Goal: Check status: Check status

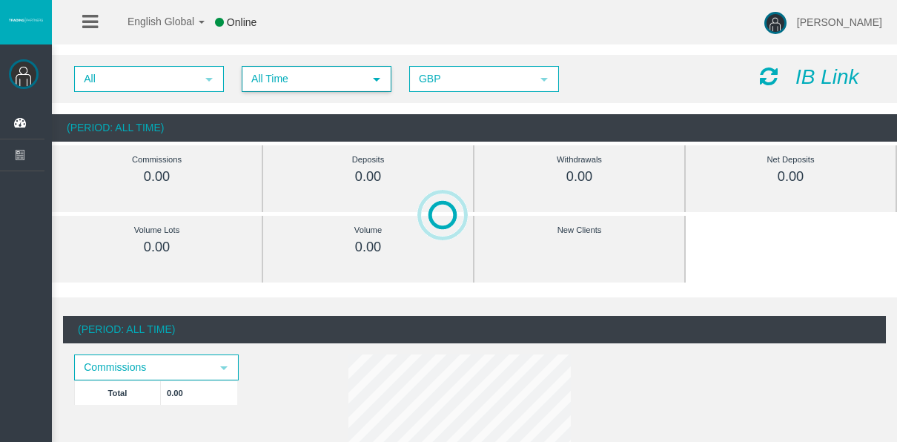
click at [264, 85] on span "All Time" at bounding box center [303, 78] width 120 height 23
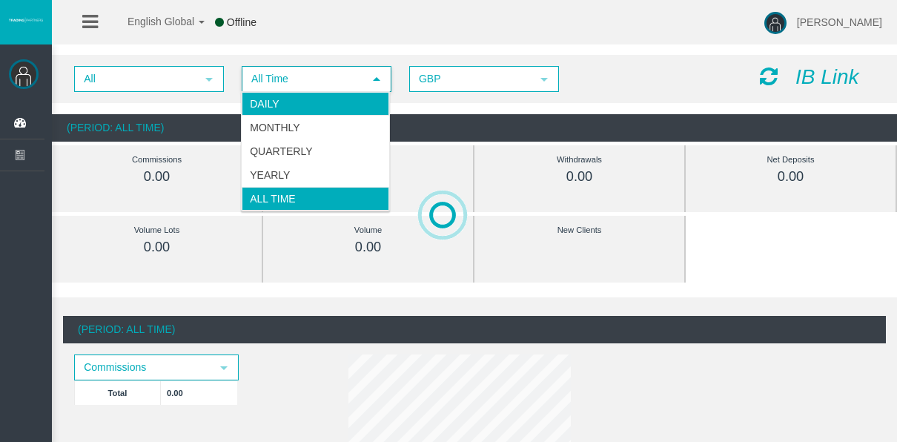
click at [260, 113] on li "Daily" at bounding box center [316, 104] width 148 height 24
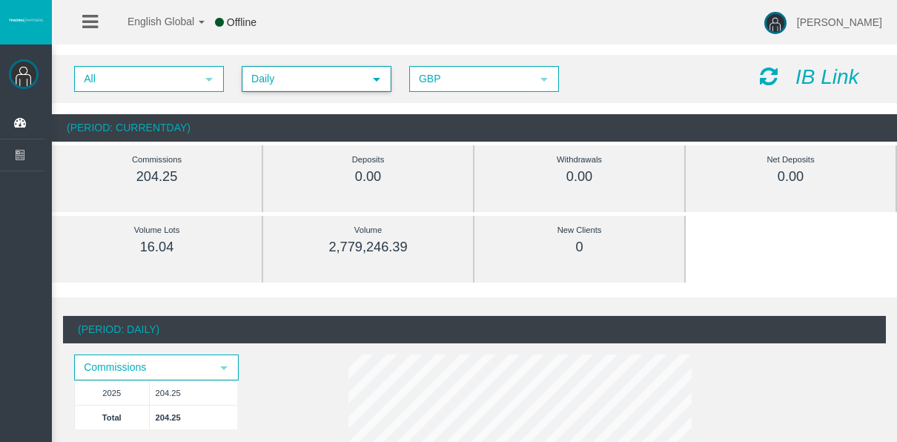
click at [271, 152] on div "Deposits 0.00" at bounding box center [368, 178] width 211 height 67
drag, startPoint x: 428, startPoint y: 323, endPoint x: 435, endPoint y: 283, distance: 40.0
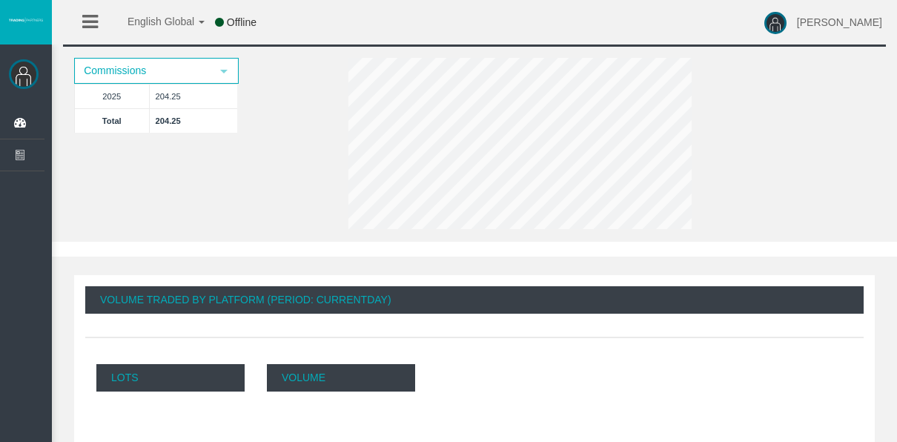
click at [285, 185] on div "(Period: Daily) Commissions select 2025 204.25 Total 204.25" at bounding box center [474, 126] width 823 height 215
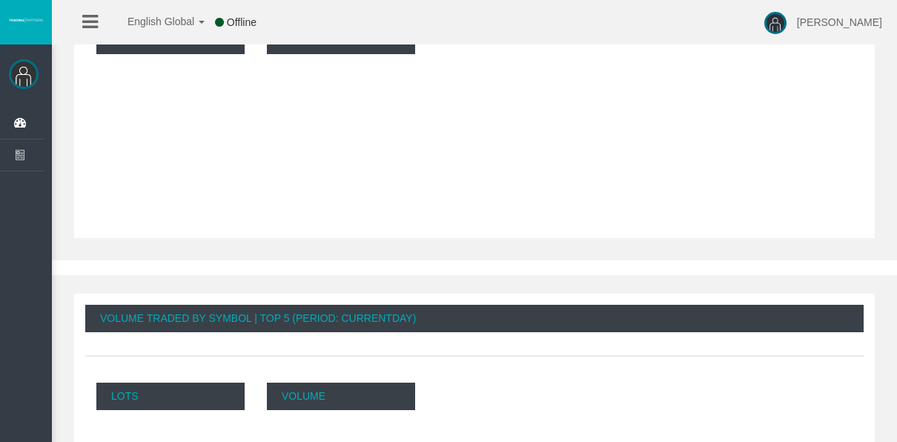
scroll to position [519, 0]
